Goal: Task Accomplishment & Management: Manage account settings

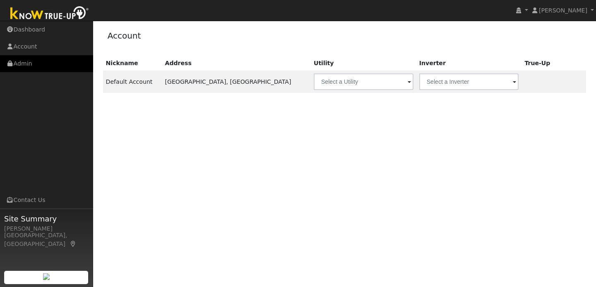
click at [54, 63] on link "Admin" at bounding box center [46, 63] width 93 height 17
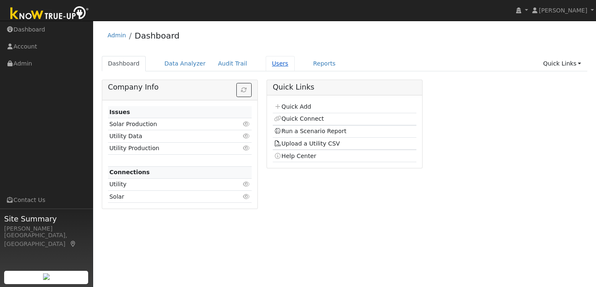
click at [277, 67] on link "Users" at bounding box center [280, 63] width 29 height 15
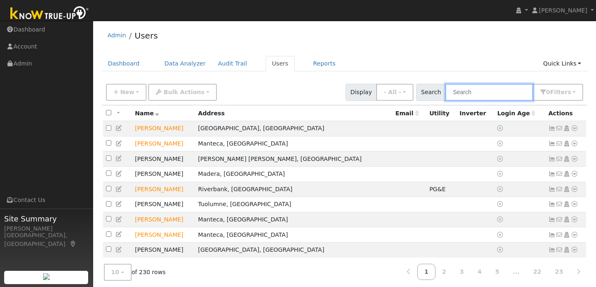
click at [488, 92] on input "text" at bounding box center [490, 92] width 88 height 17
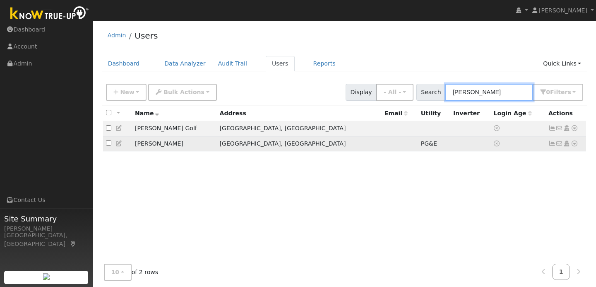
type input "swenson"
click at [573, 146] on icon at bounding box center [574, 143] width 7 height 6
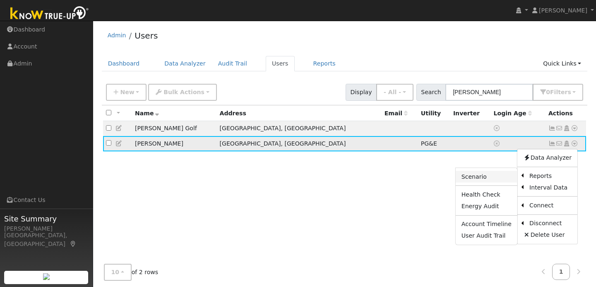
click at [502, 175] on link "Scenario" at bounding box center [487, 177] width 62 height 12
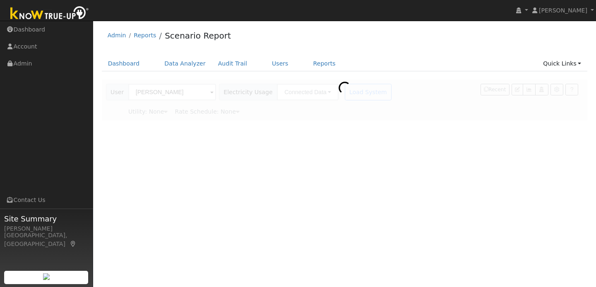
type input "Pacific Gas & Electric"
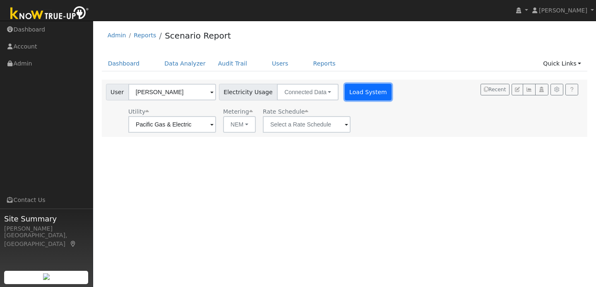
click at [361, 99] on button "Load System" at bounding box center [368, 92] width 47 height 17
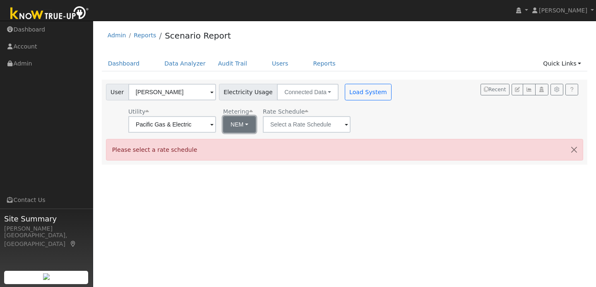
click at [237, 128] on button "NEM" at bounding box center [239, 124] width 33 height 17
click at [236, 144] on link "NEM" at bounding box center [245, 143] width 58 height 12
click at [322, 124] on input "text" at bounding box center [307, 124] width 88 height 17
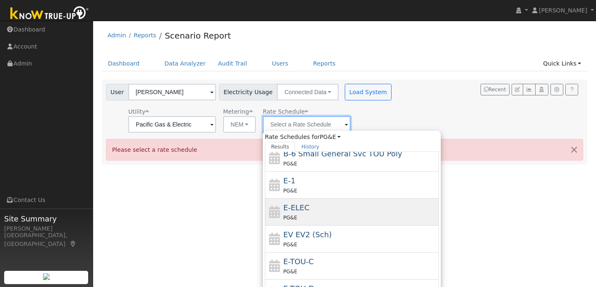
scroll to position [142, 0]
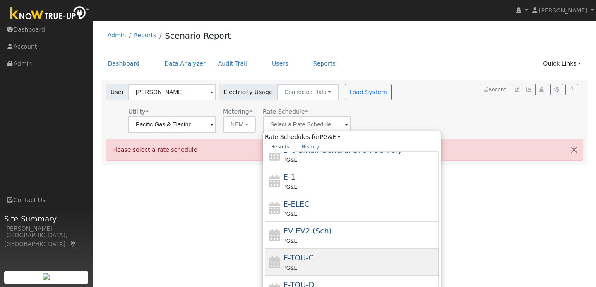
click at [324, 255] on div "E-TOU-C PG&E" at bounding box center [361, 262] width 154 height 20
type input "E-TOU-C"
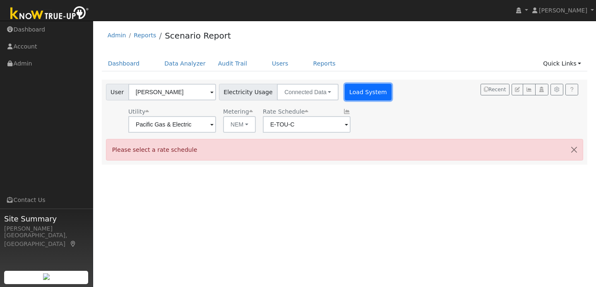
click at [372, 94] on button "Load System" at bounding box center [368, 92] width 47 height 17
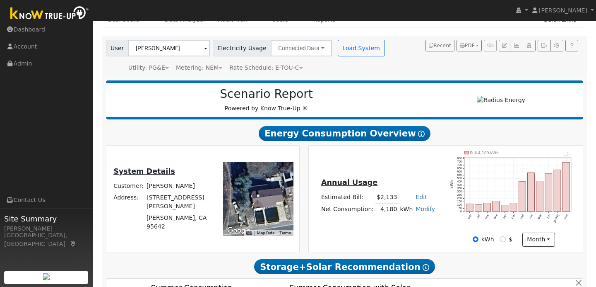
scroll to position [58, 0]
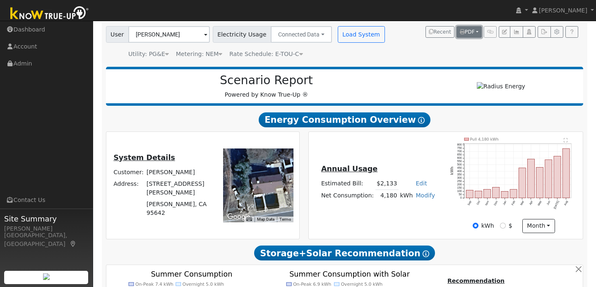
click at [478, 35] on button "PDF" at bounding box center [469, 32] width 25 height 12
click at [524, 59] on div "User Robert Swenson Account Default Account Default Account 13105 Hoffman St, J…" at bounding box center [345, 42] width 486 height 41
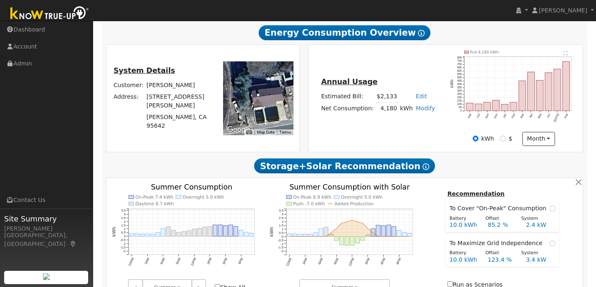
scroll to position [0, 0]
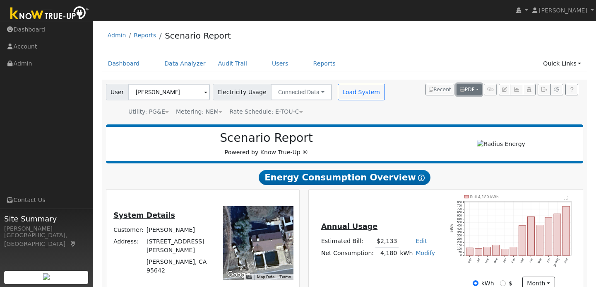
click at [471, 89] on span "PDF" at bounding box center [467, 90] width 15 height 6
click at [439, 143] on link "Both" at bounding box center [450, 142] width 64 height 12
click at [277, 67] on link "Users" at bounding box center [280, 63] width 29 height 15
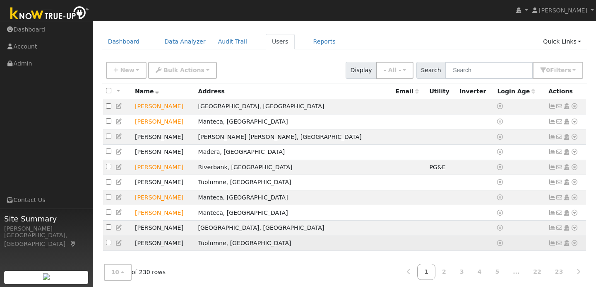
scroll to position [31, 0]
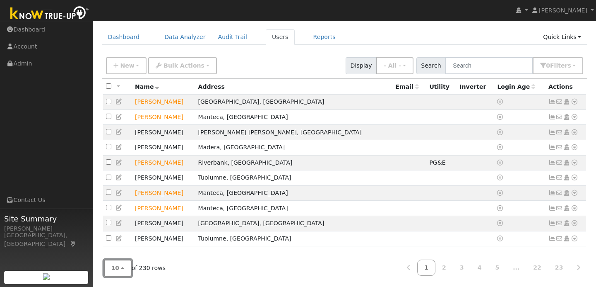
click at [125, 269] on button "10" at bounding box center [118, 267] width 28 height 17
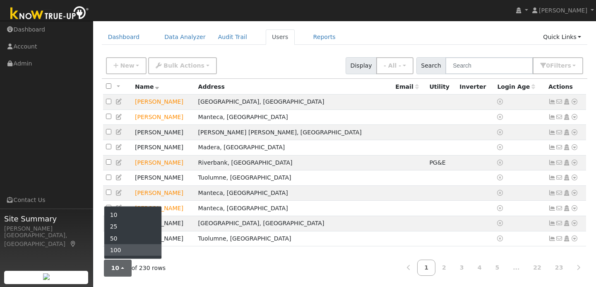
click at [131, 254] on link "100" at bounding box center [133, 250] width 58 height 12
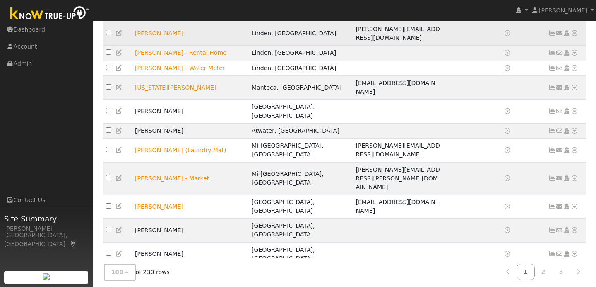
scroll to position [1426, 0]
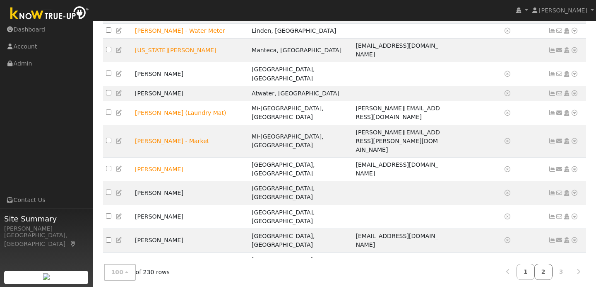
click at [543, 273] on link "2" at bounding box center [544, 271] width 18 height 16
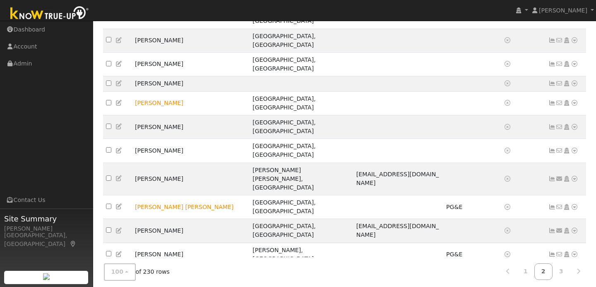
scroll to position [313, 0]
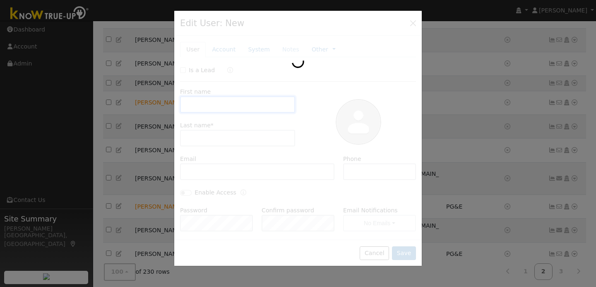
type input "Russell"
type input "Lyon"
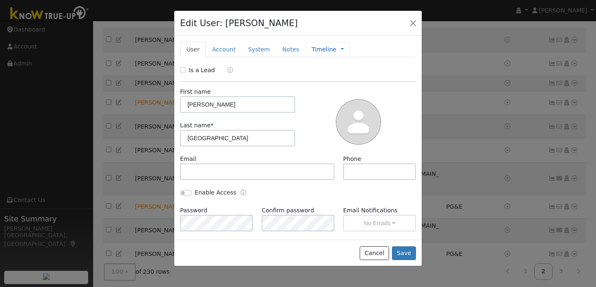
click at [327, 49] on link "Timeline" at bounding box center [324, 49] width 25 height 9
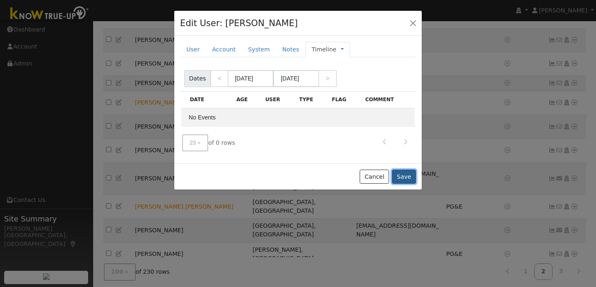
click at [402, 174] on button "Save" at bounding box center [404, 176] width 24 height 14
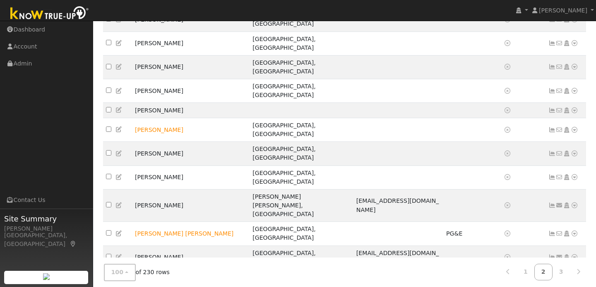
scroll to position [340, 0]
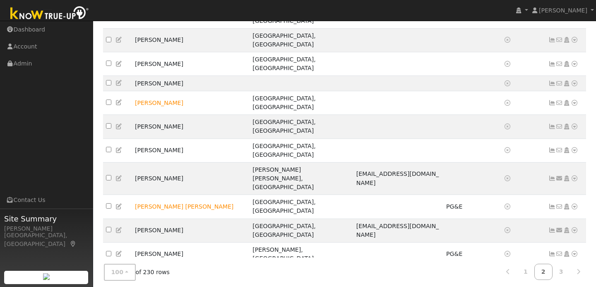
checkbox input "true"
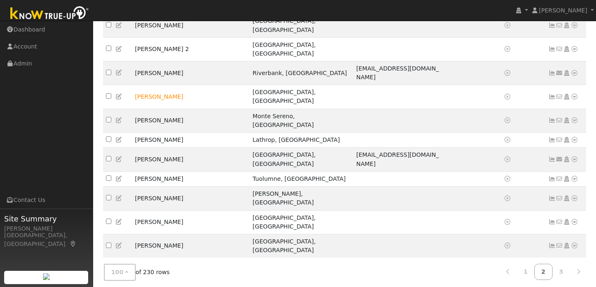
scroll to position [0, 0]
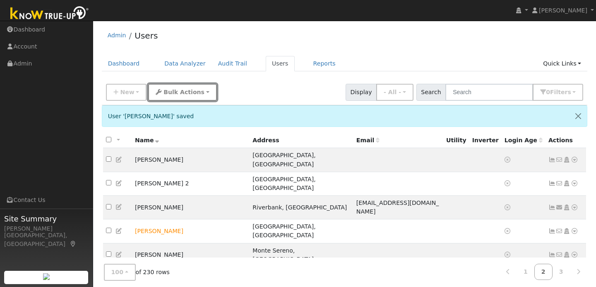
click at [197, 96] on button "Bulk Actions" at bounding box center [182, 92] width 68 height 17
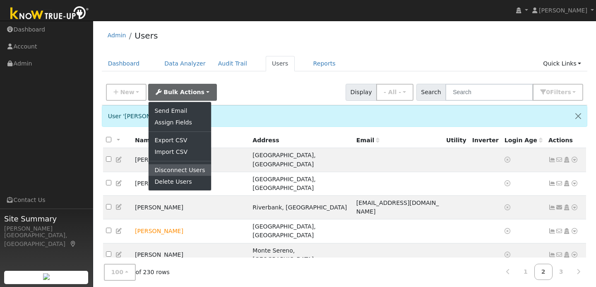
click at [181, 169] on link "Disconnect Users" at bounding box center [180, 170] width 62 height 12
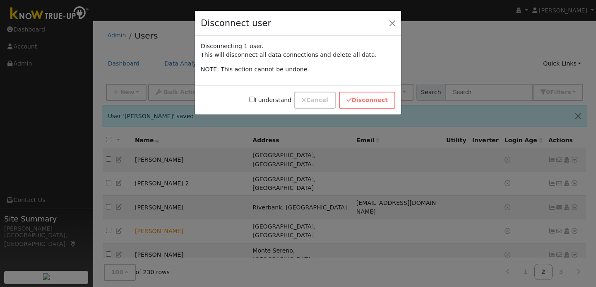
click at [255, 99] on input "I understand" at bounding box center [251, 99] width 5 height 5
checkbox input "true"
click at [366, 101] on button "Disconnect" at bounding box center [367, 100] width 56 height 17
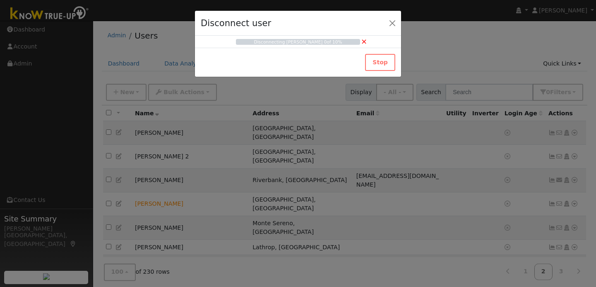
checkbox input "false"
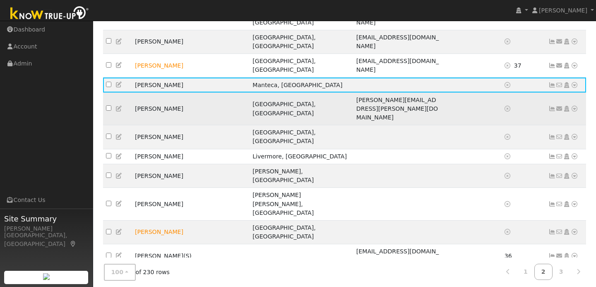
scroll to position [631, 0]
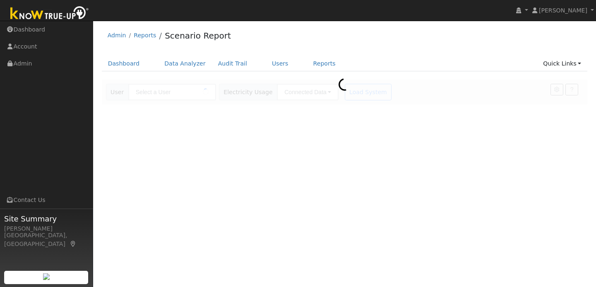
type input "[PERSON_NAME]"
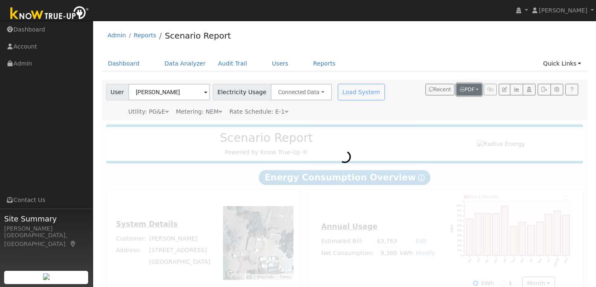
click at [476, 92] on button "PDF" at bounding box center [469, 90] width 25 height 12
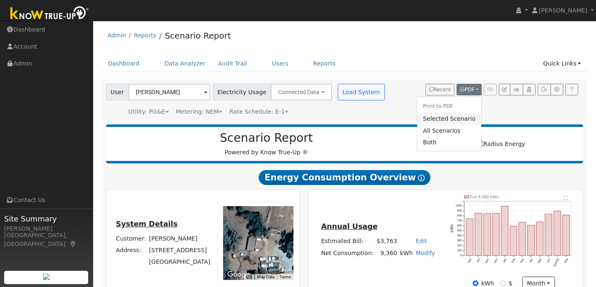
click at [457, 118] on link "Selected Scenario" at bounding box center [450, 119] width 64 height 12
click at [277, 62] on link "Users" at bounding box center [280, 63] width 29 height 15
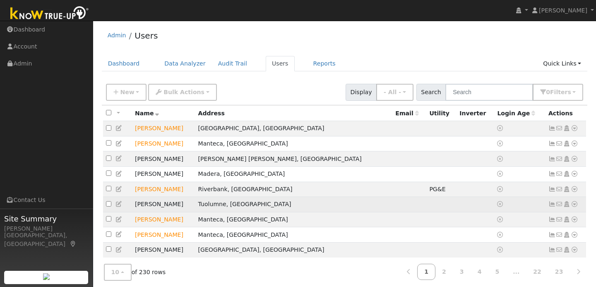
scroll to position [31, 0]
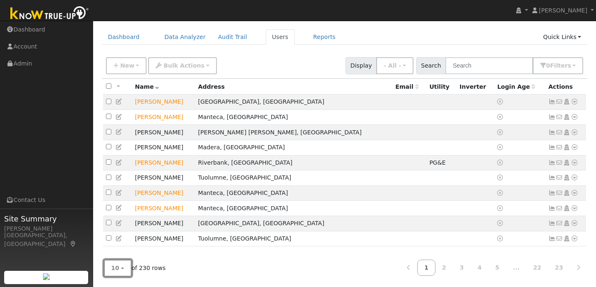
click at [123, 268] on button "10" at bounding box center [118, 267] width 28 height 17
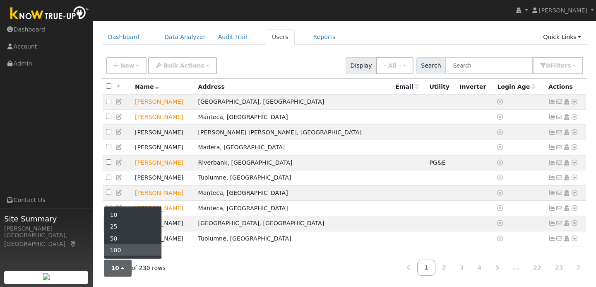
click at [127, 251] on link "100" at bounding box center [133, 250] width 58 height 12
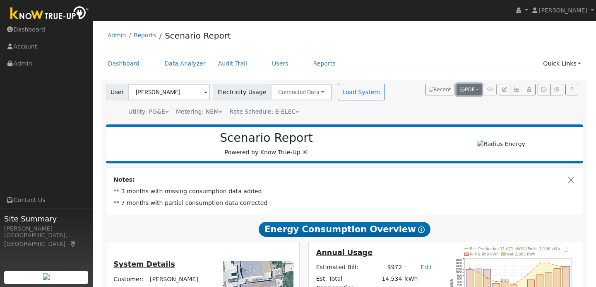
click at [470, 90] on span "PDF" at bounding box center [467, 90] width 15 height 6
click at [442, 132] on link "All Scenarios" at bounding box center [450, 131] width 64 height 12
click at [281, 66] on link "Users" at bounding box center [280, 63] width 29 height 15
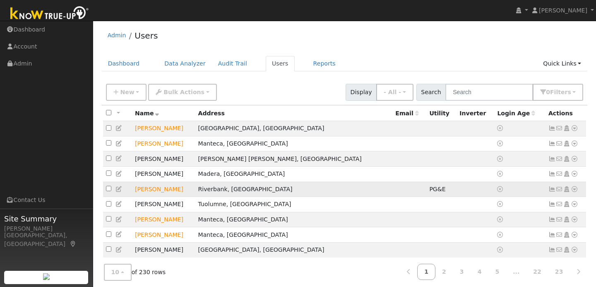
scroll to position [31, 0]
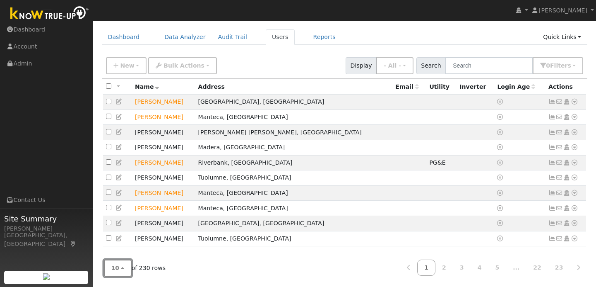
click at [123, 267] on button "10" at bounding box center [118, 267] width 28 height 17
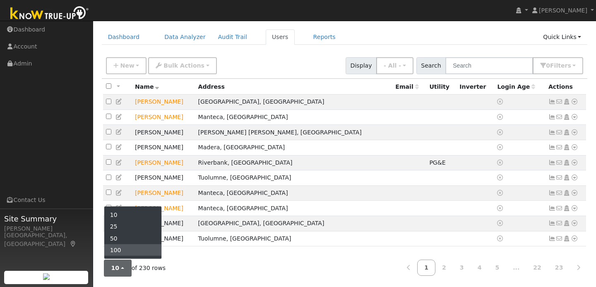
click at [126, 251] on link "100" at bounding box center [133, 250] width 58 height 12
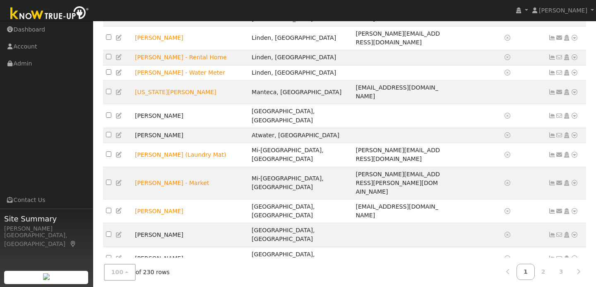
scroll to position [1426, 0]
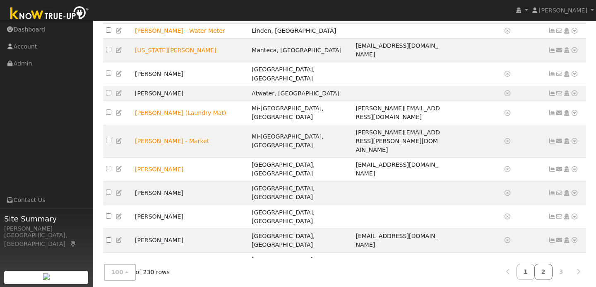
click at [541, 267] on link "2" at bounding box center [544, 271] width 18 height 16
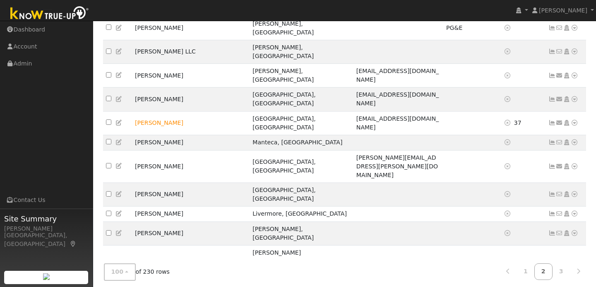
scroll to position [537, 0]
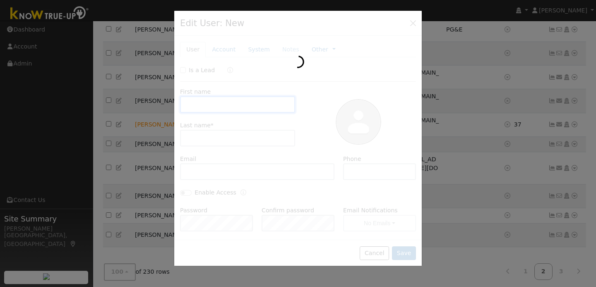
type input "Jose"
type input "Montesinos"
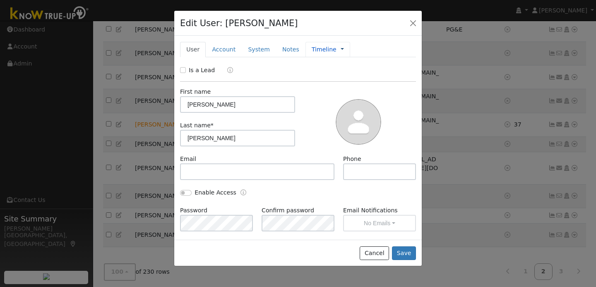
click at [341, 51] on link at bounding box center [342, 49] width 3 height 9
click at [349, 88] on link "Timeline" at bounding box center [370, 87] width 58 height 12
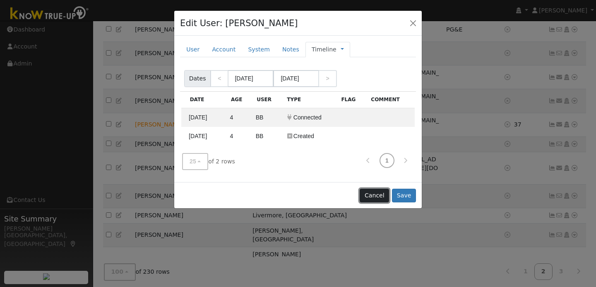
click at [380, 196] on button "Cancel" at bounding box center [374, 195] width 29 height 14
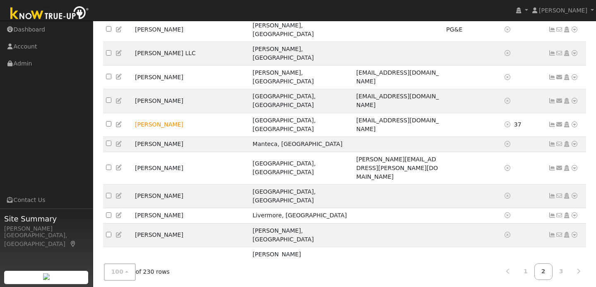
checkbox input "true"
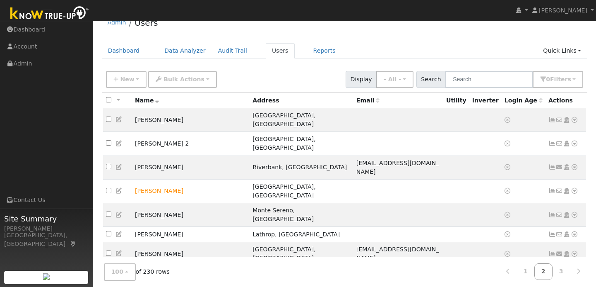
scroll to position [0, 0]
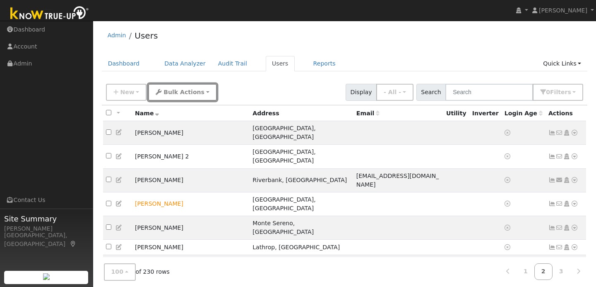
click at [190, 94] on span "Bulk Actions" at bounding box center [184, 92] width 41 height 7
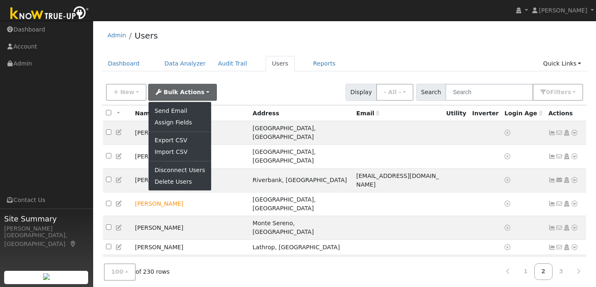
click at [265, 86] on div "New Add User Quick Add Quick Connect Quick Convert Lead Bulk Actions Send Email…" at bounding box center [344, 91] width 481 height 20
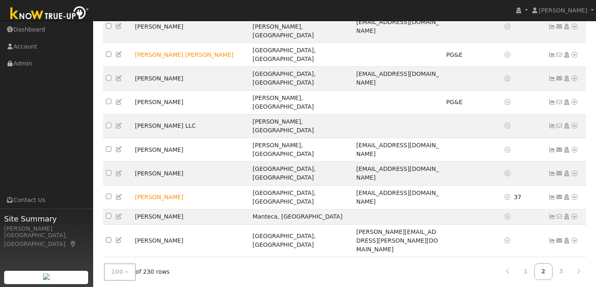
scroll to position [465, 0]
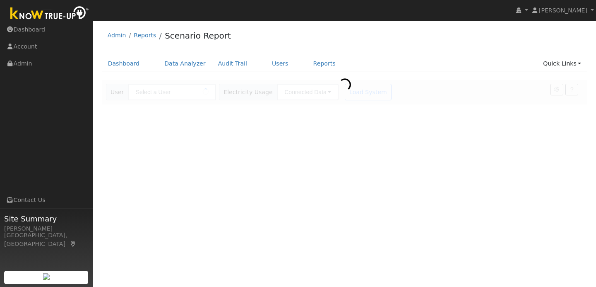
type input "[PERSON_NAME]"
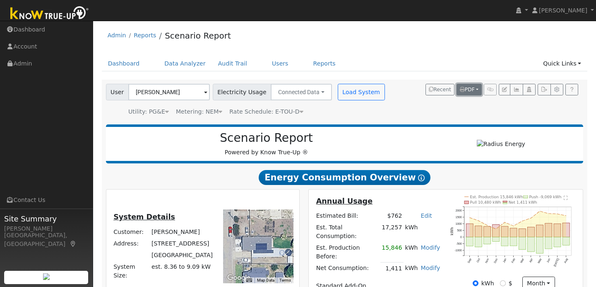
click at [479, 87] on button "PDF" at bounding box center [469, 90] width 25 height 12
click at [442, 128] on link "All Scenarios" at bounding box center [450, 131] width 64 height 12
click at [276, 67] on link "Users" at bounding box center [280, 63] width 29 height 15
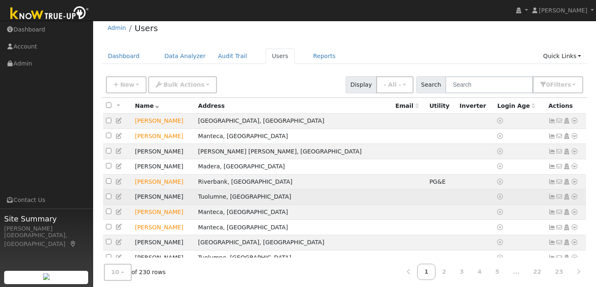
scroll to position [8, 0]
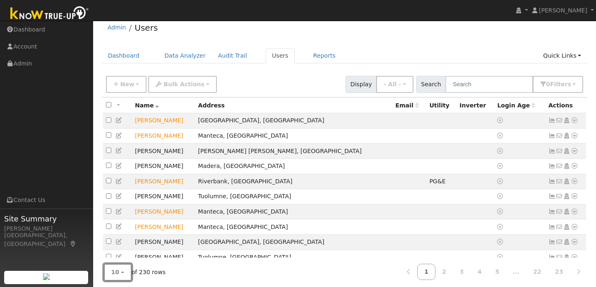
click at [124, 274] on button "10" at bounding box center [118, 271] width 28 height 17
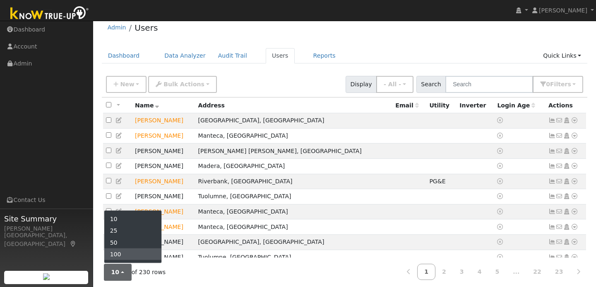
click at [125, 256] on link "100" at bounding box center [133, 254] width 58 height 12
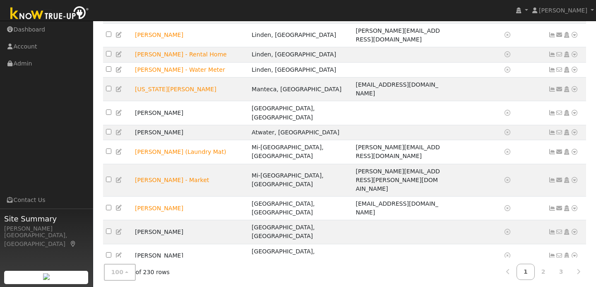
scroll to position [1426, 0]
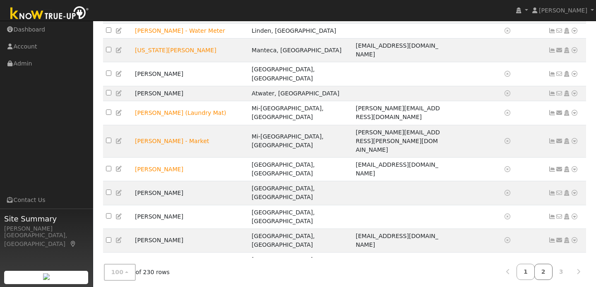
click at [546, 271] on link "2" at bounding box center [544, 271] width 18 height 16
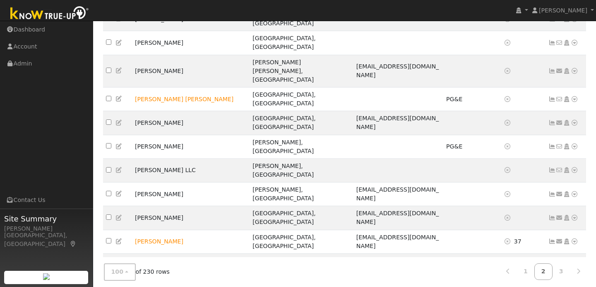
scroll to position [747, 0]
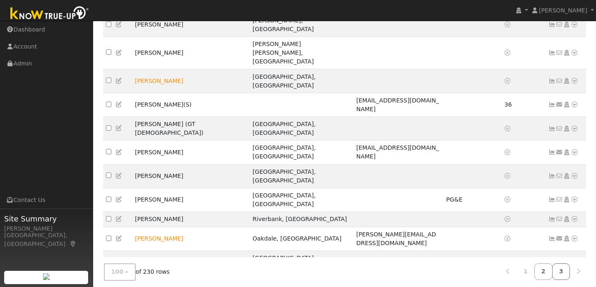
click at [565, 273] on link "3" at bounding box center [562, 271] width 18 height 16
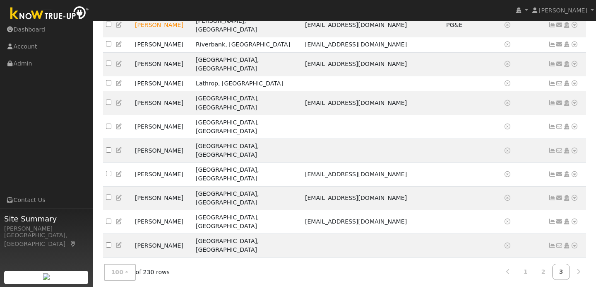
scroll to position [340, 0]
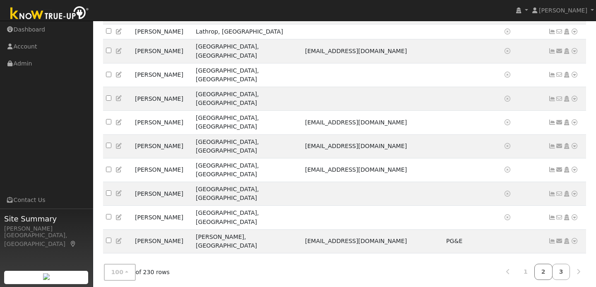
click at [547, 268] on link "2" at bounding box center [544, 271] width 18 height 16
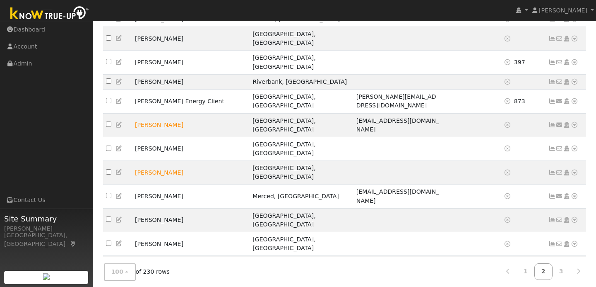
scroll to position [1426, 0]
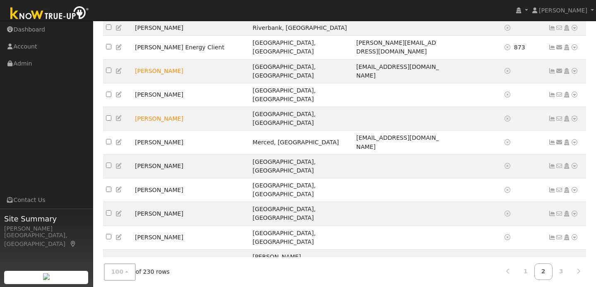
checkbox input "true"
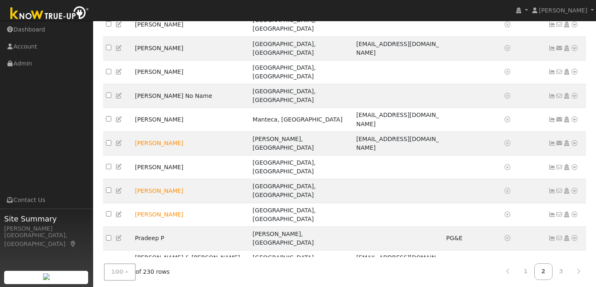
scroll to position [1028, 0]
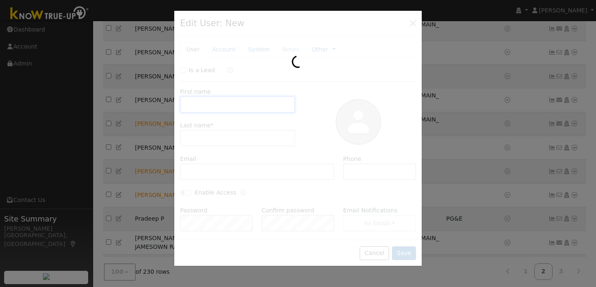
type input "[PERSON_NAME]"
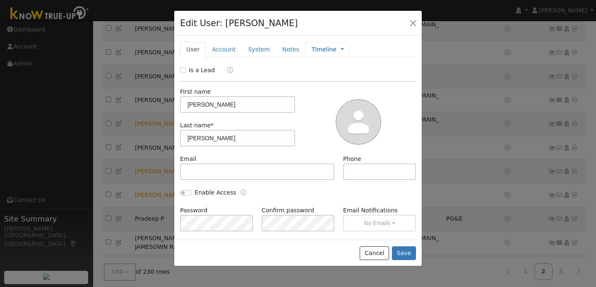
click at [337, 49] on span "Management Billing Timeline" at bounding box center [340, 49] width 7 height 7
click at [341, 51] on link at bounding box center [342, 49] width 3 height 9
click at [350, 87] on link "Timeline" at bounding box center [370, 87] width 58 height 12
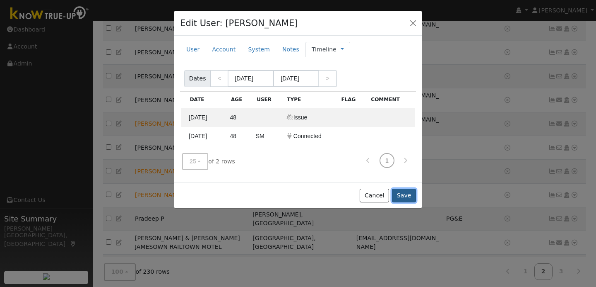
click at [402, 197] on button "Save" at bounding box center [404, 195] width 24 height 14
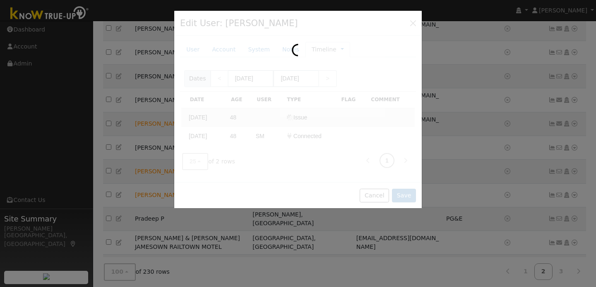
scroll to position [1055, 0]
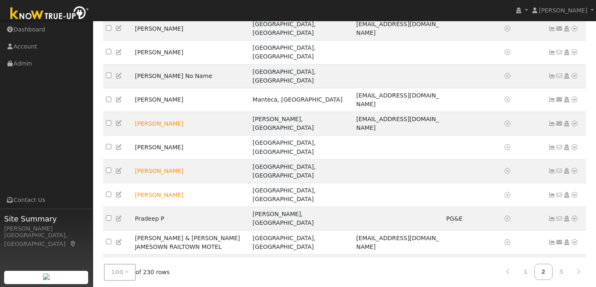
checkbox input "true"
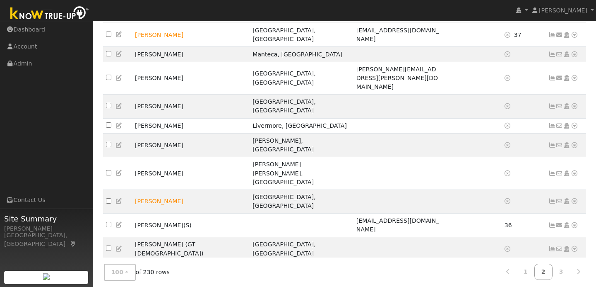
scroll to position [652, 0]
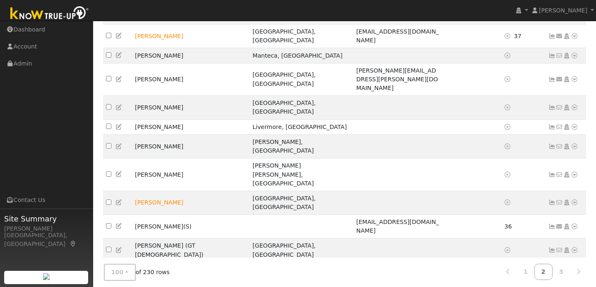
checkbox input "true"
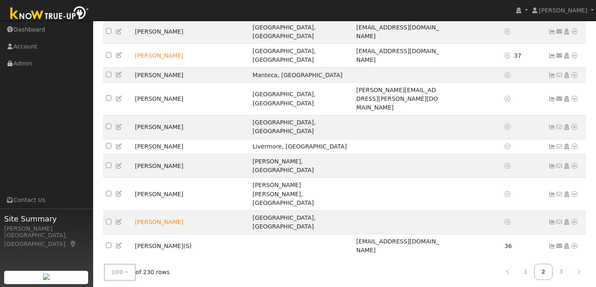
checkbox input "true"
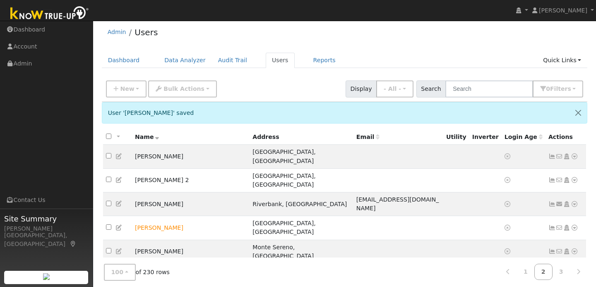
scroll to position [0, 0]
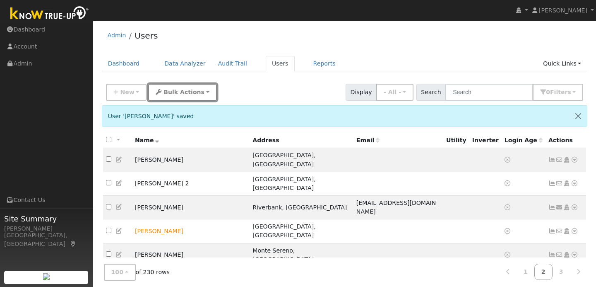
click at [196, 93] on span "Bulk Actions" at bounding box center [184, 92] width 41 height 7
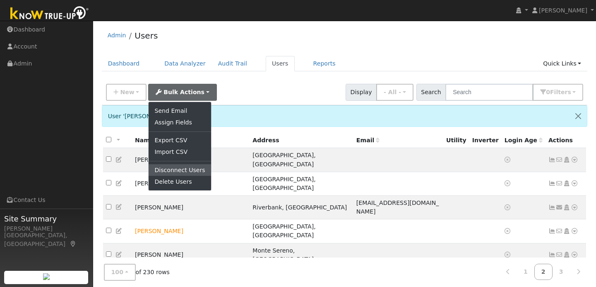
click at [179, 168] on link "Disconnect Users" at bounding box center [180, 170] width 62 height 12
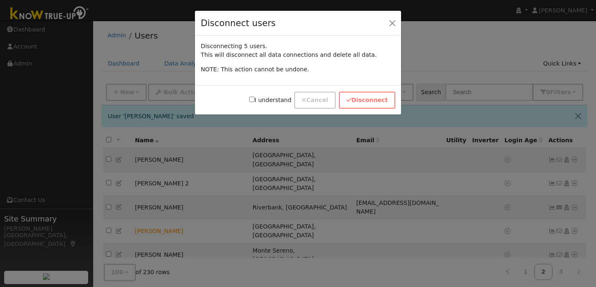
click at [255, 100] on input "I understand" at bounding box center [251, 99] width 5 height 5
checkbox input "true"
click at [361, 98] on button "Disconnect" at bounding box center [367, 100] width 56 height 17
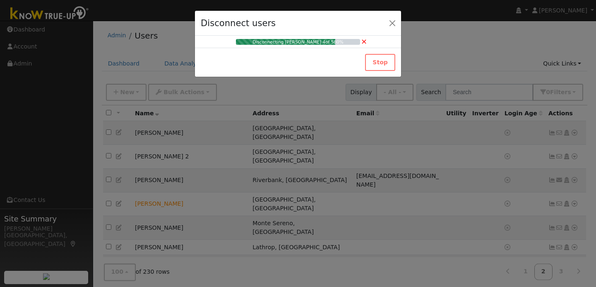
checkbox input "false"
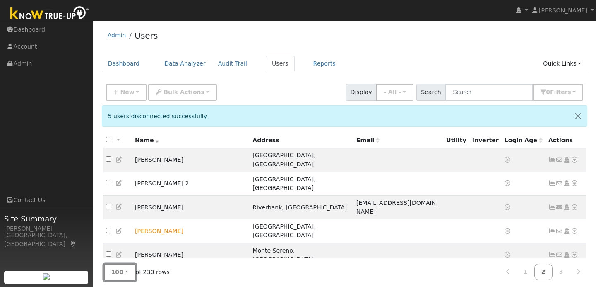
click at [126, 271] on button "100" at bounding box center [120, 271] width 32 height 17
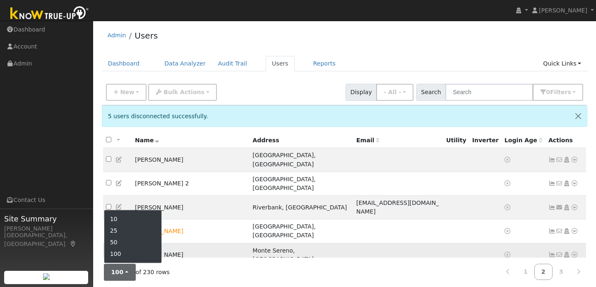
click at [372, 243] on td at bounding box center [399, 255] width 90 height 24
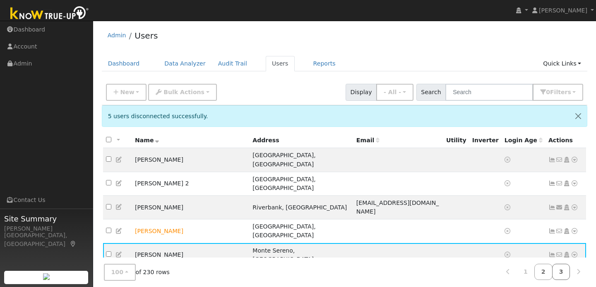
click at [562, 268] on link "3" at bounding box center [562, 271] width 18 height 16
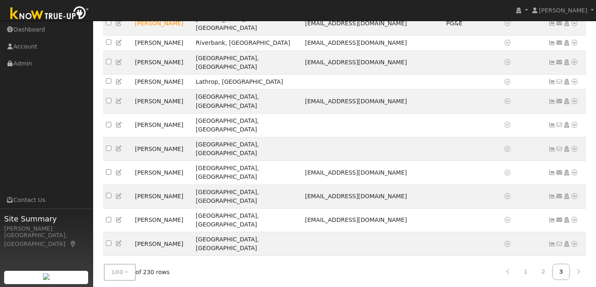
scroll to position [340, 0]
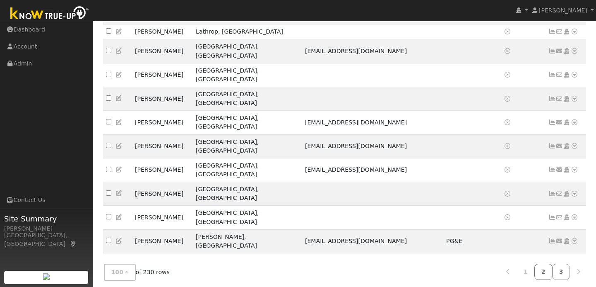
click at [544, 269] on link "2" at bounding box center [544, 271] width 18 height 16
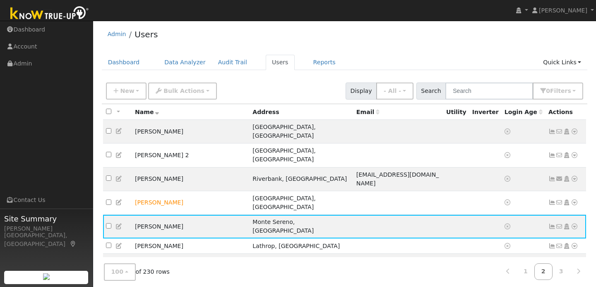
scroll to position [0, 0]
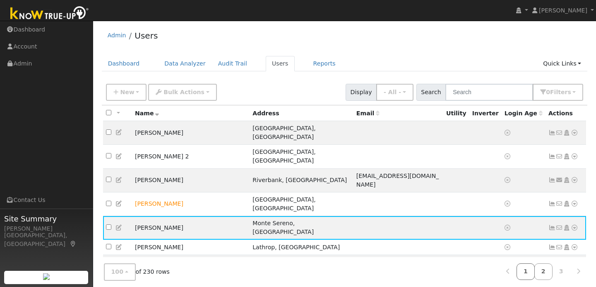
click at [528, 276] on link "1" at bounding box center [526, 271] width 18 height 16
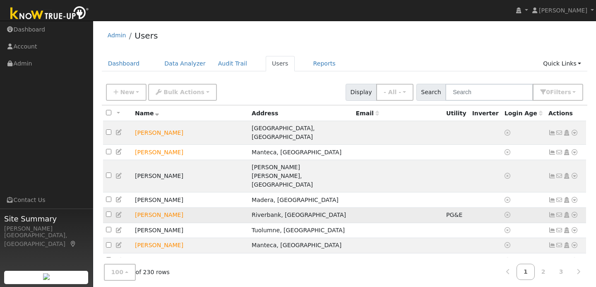
click at [114, 207] on td at bounding box center [117, 214] width 29 height 15
